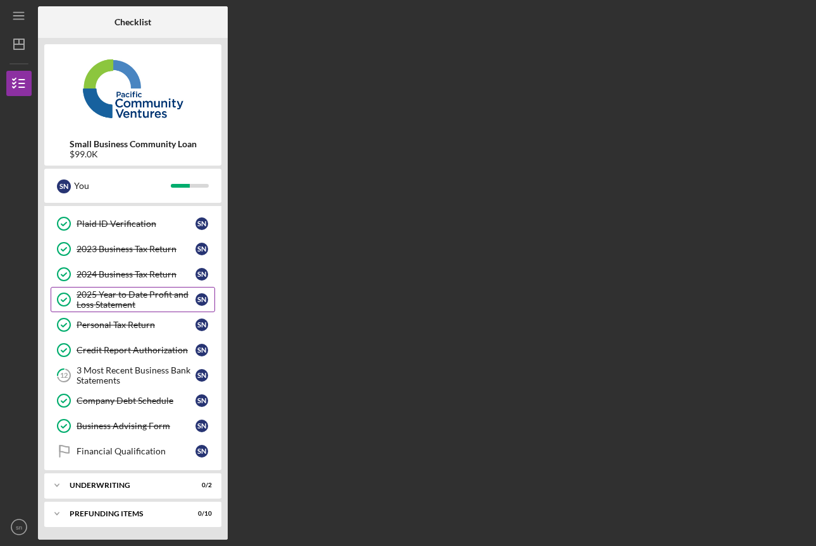
scroll to position [75, 0]
click at [116, 381] on div "3 Most Recent Business Bank Statements" at bounding box center [136, 376] width 119 height 20
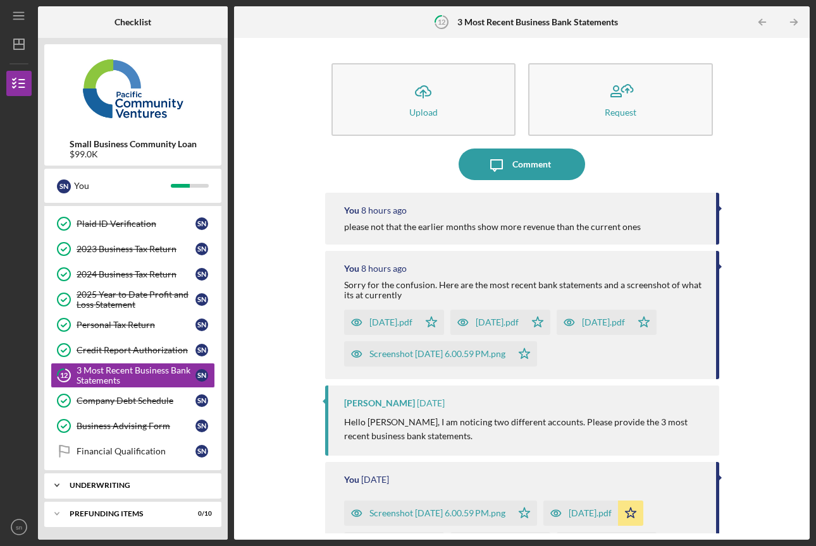
click at [128, 493] on div "Icon/Expander Underwriting 0 / 2" at bounding box center [132, 485] width 177 height 25
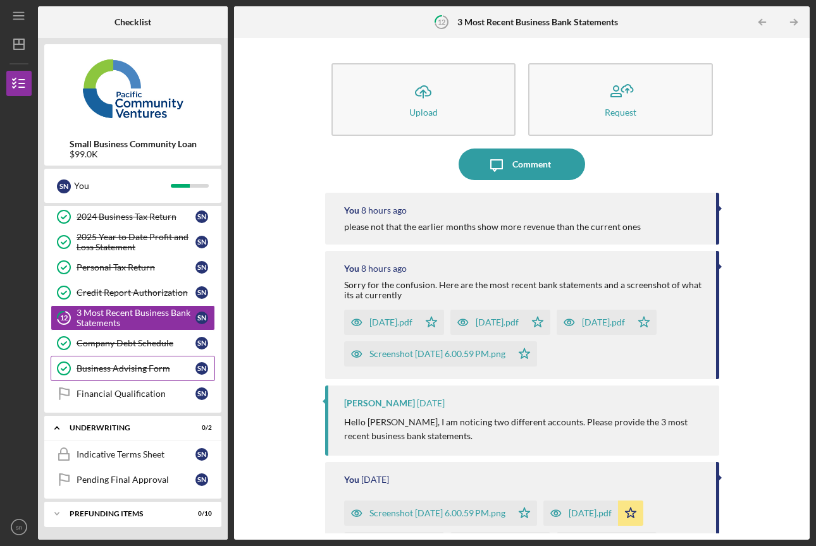
scroll to position [132, 0]
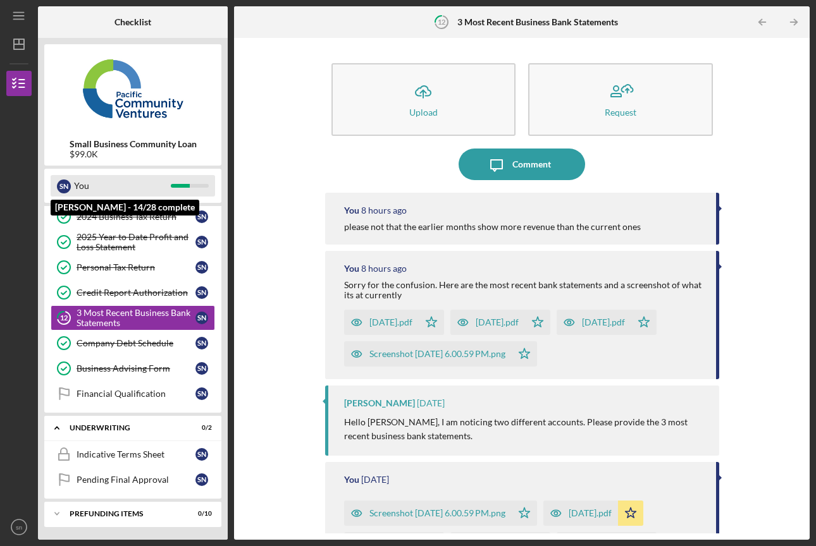
click at [116, 182] on div "You" at bounding box center [122, 186] width 97 height 22
click at [110, 182] on div "You" at bounding box center [122, 186] width 97 height 22
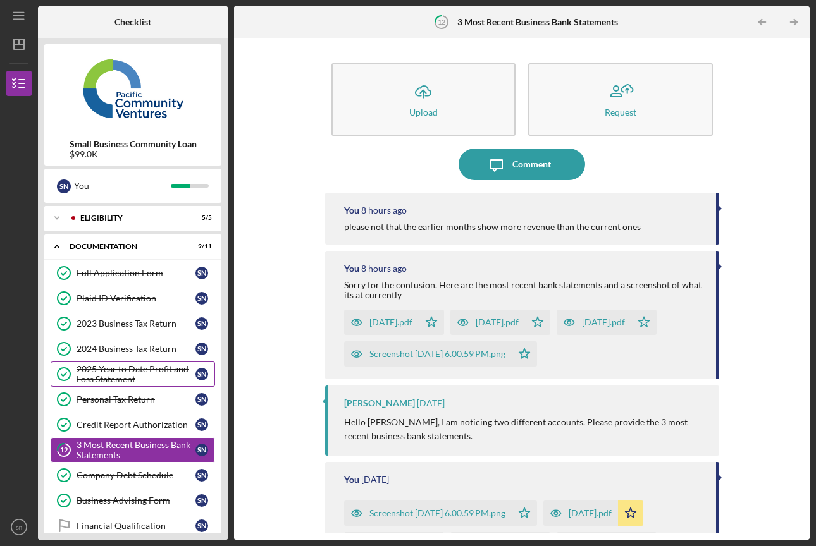
scroll to position [0, 0]
click at [114, 212] on div "Icon/Expander Eligibility 5 / 5" at bounding box center [132, 218] width 177 height 25
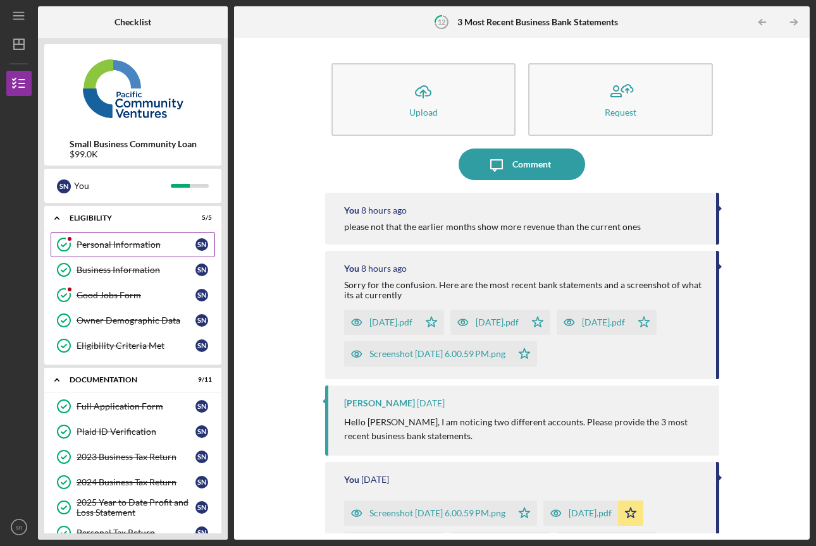
click at [108, 248] on div "Personal Information" at bounding box center [136, 245] width 119 height 10
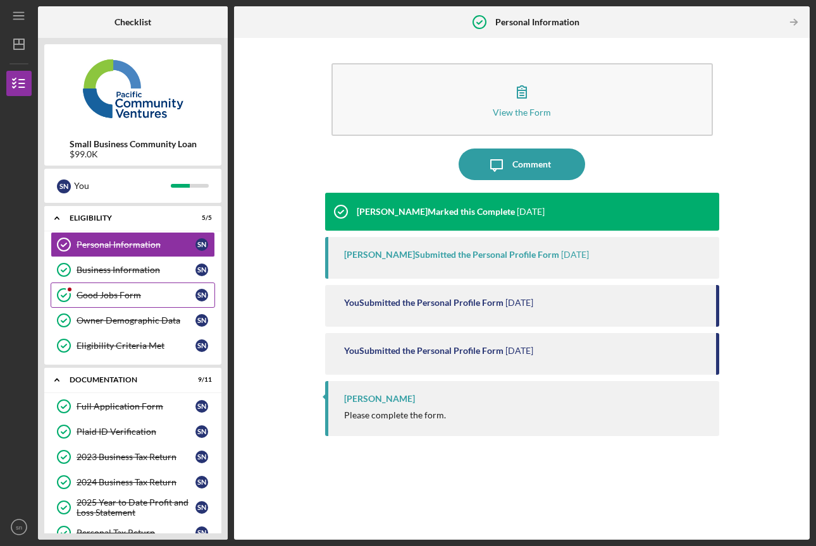
click at [115, 288] on link "Good Jobs Form Good Jobs Form s n" at bounding box center [133, 295] width 164 height 25
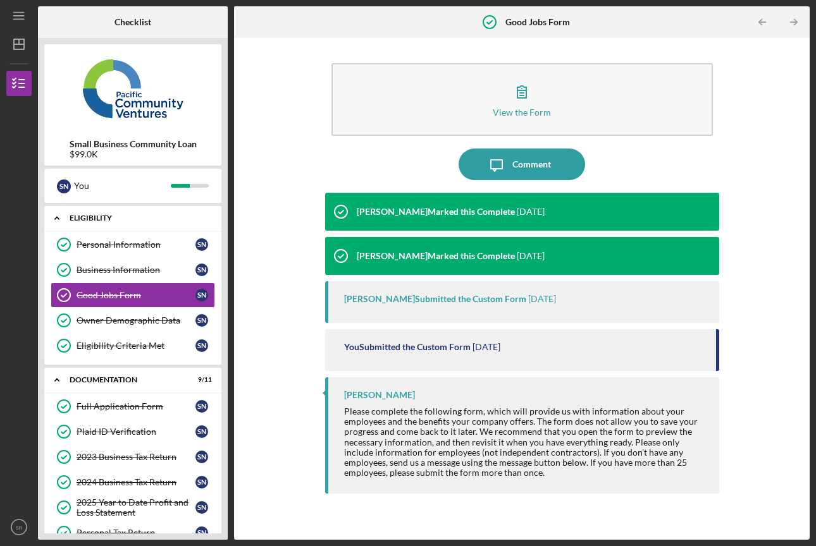
click at [136, 226] on div "Icon/Expander Eligibility 5 / 5" at bounding box center [132, 219] width 177 height 26
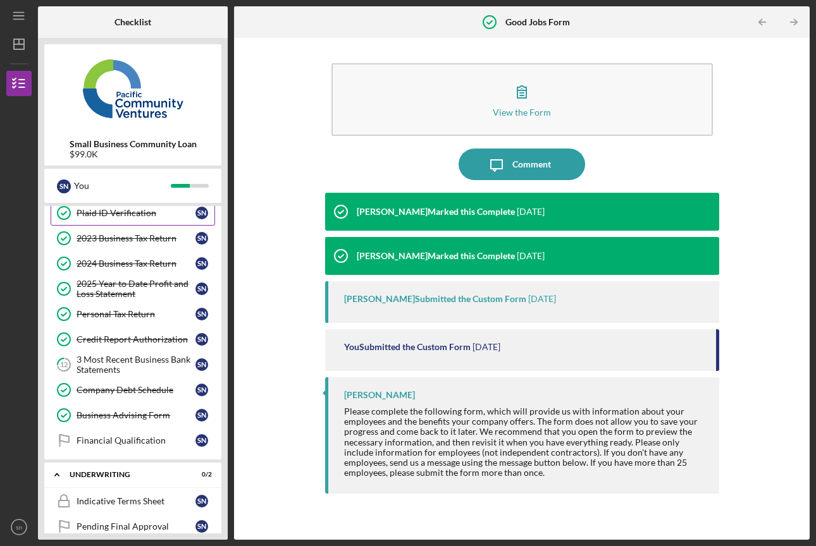
scroll to position [114, 0]
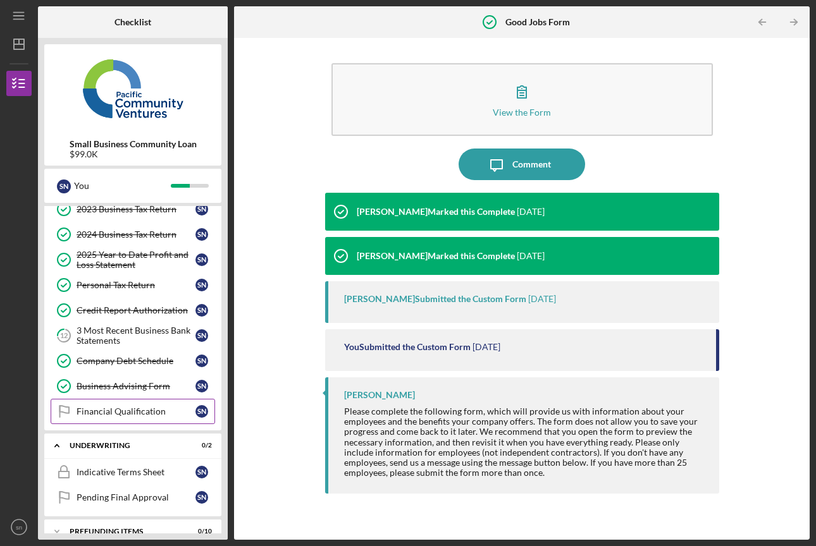
click at [122, 412] on div "Financial Qualification" at bounding box center [136, 412] width 119 height 10
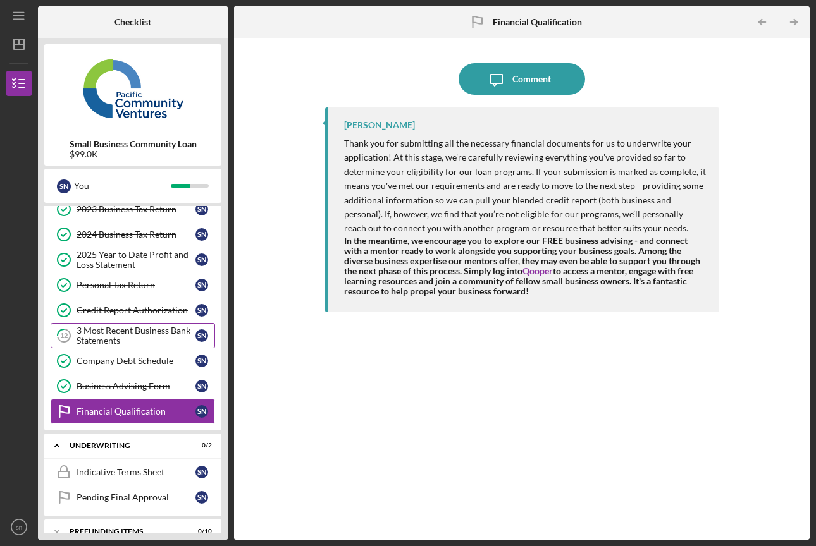
click at [89, 326] on div "3 Most Recent Business Bank Statements" at bounding box center [136, 336] width 119 height 20
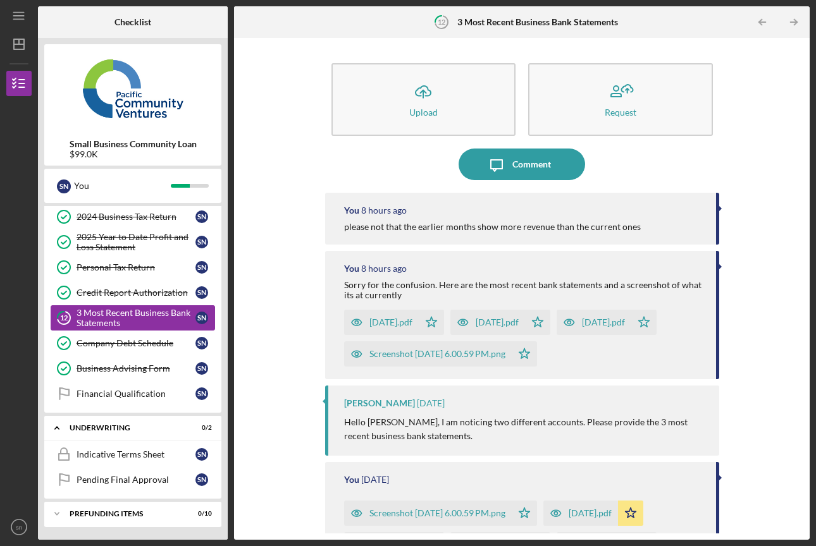
scroll to position [132, 0]
click at [113, 457] on div "Indicative Terms Sheet" at bounding box center [136, 455] width 119 height 10
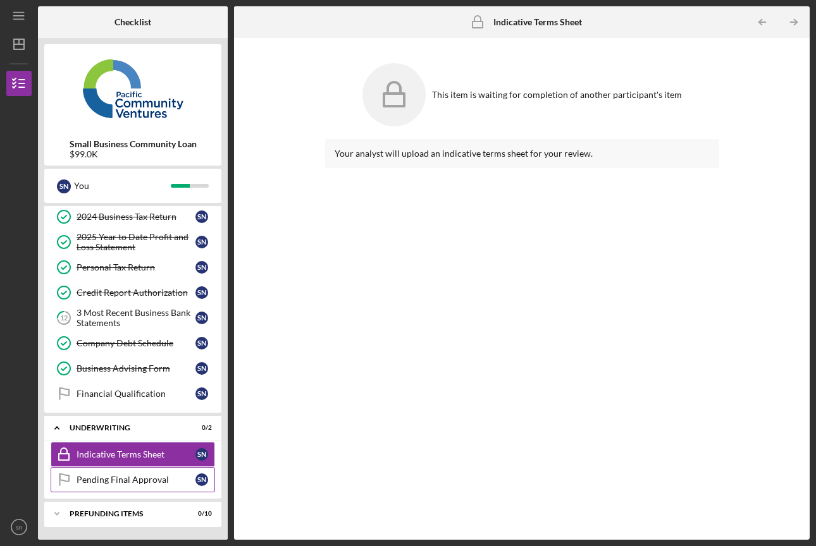
click at [115, 480] on div "Pending Final Approval" at bounding box center [136, 480] width 119 height 10
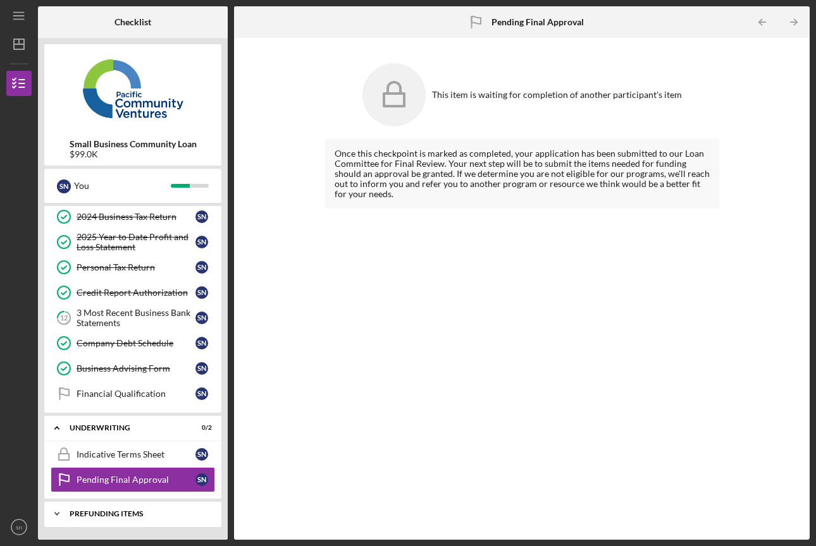
click at [113, 517] on div "Prefunding Items" at bounding box center [138, 514] width 136 height 8
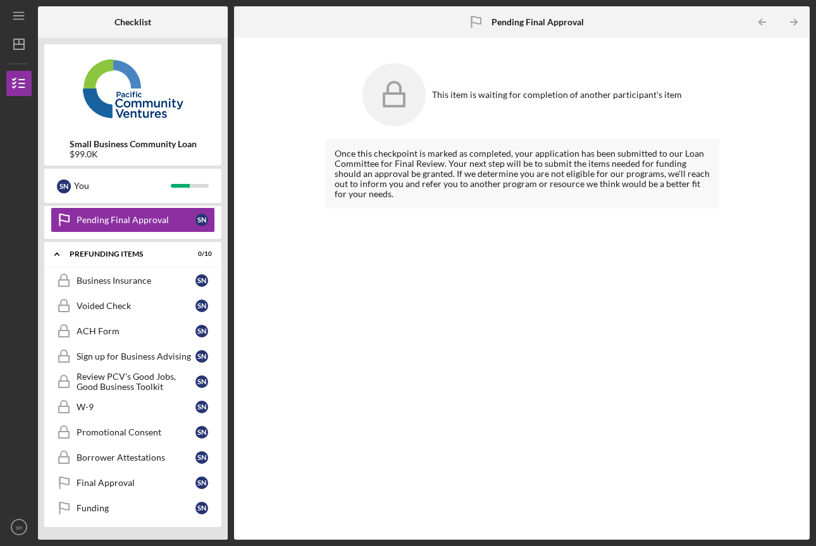
scroll to position [392, 0]
click at [113, 434] on div "Promotional Consent" at bounding box center [136, 433] width 119 height 10
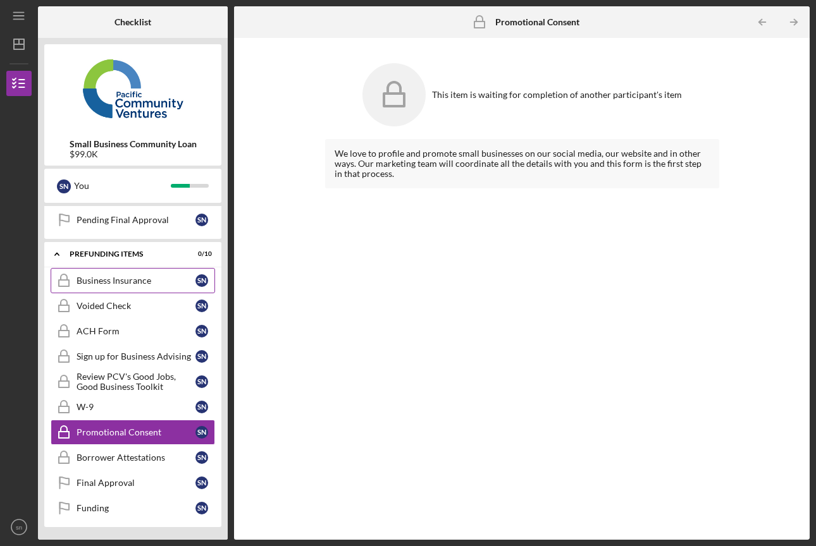
click at [116, 283] on div "Business Insurance" at bounding box center [136, 281] width 119 height 10
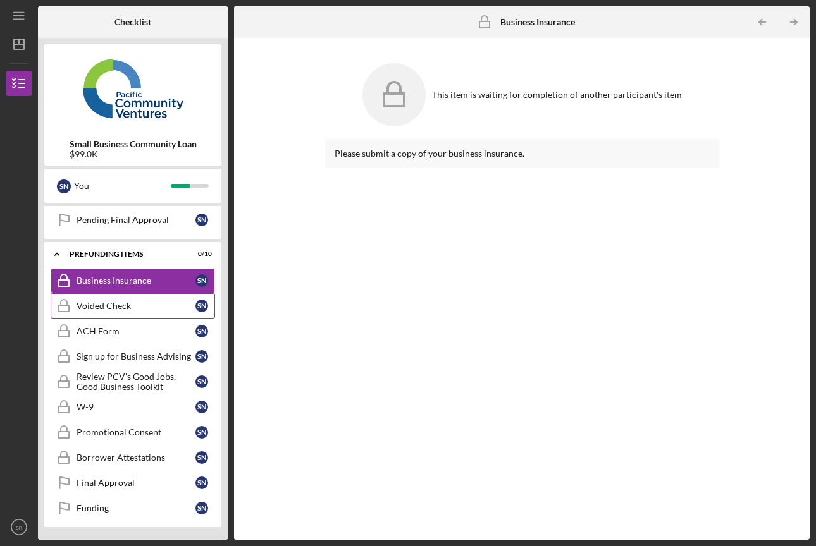
click at [116, 298] on link "Voided Check Voided Check s n" at bounding box center [133, 305] width 164 height 25
